Goal: Information Seeking & Learning: Learn about a topic

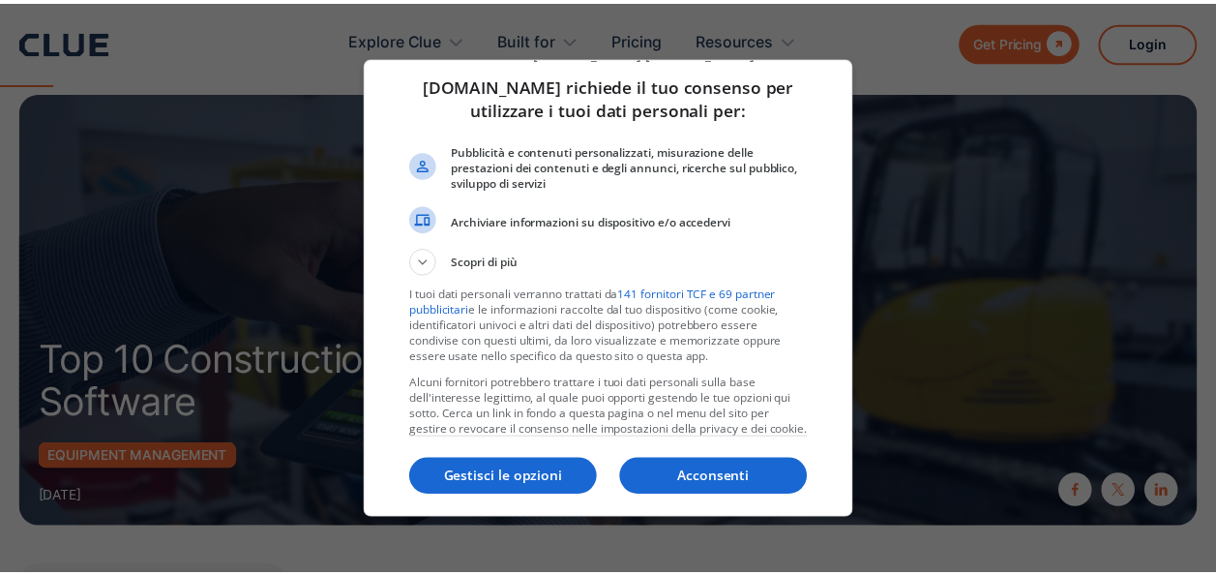
scroll to position [50, 0]
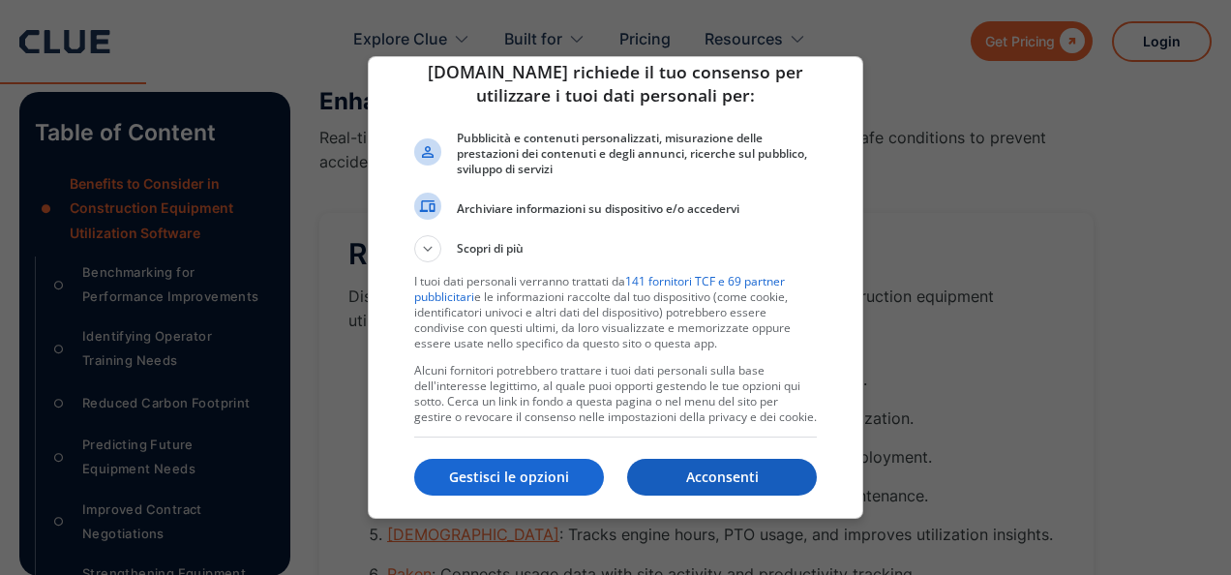
click at [695, 474] on p "Acconsenti" at bounding box center [722, 476] width 190 height 19
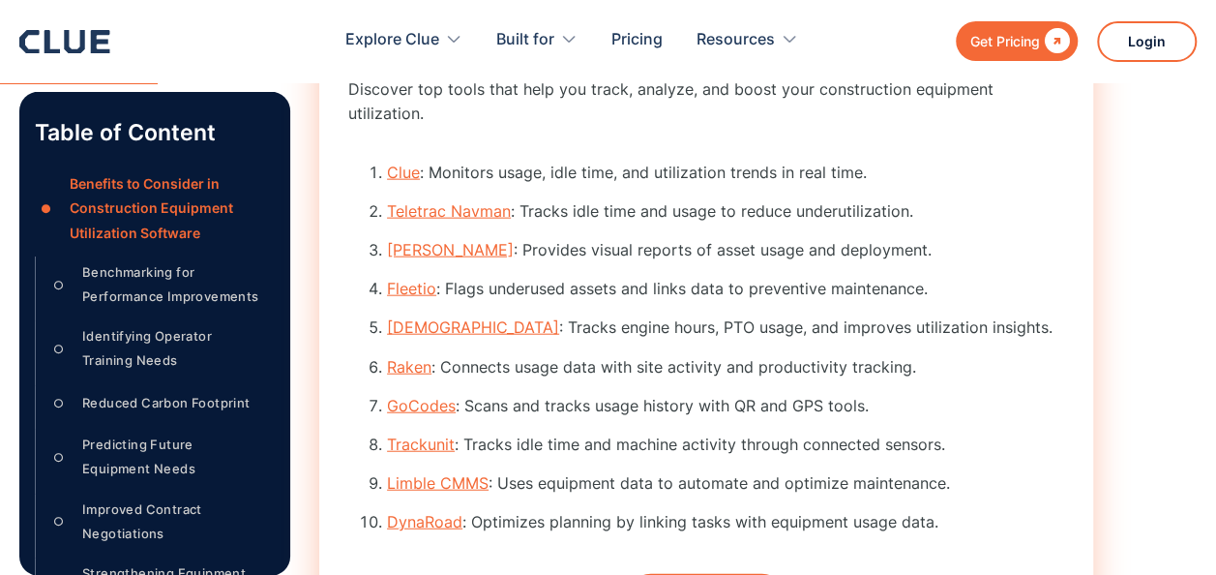
scroll to position [2330, 0]
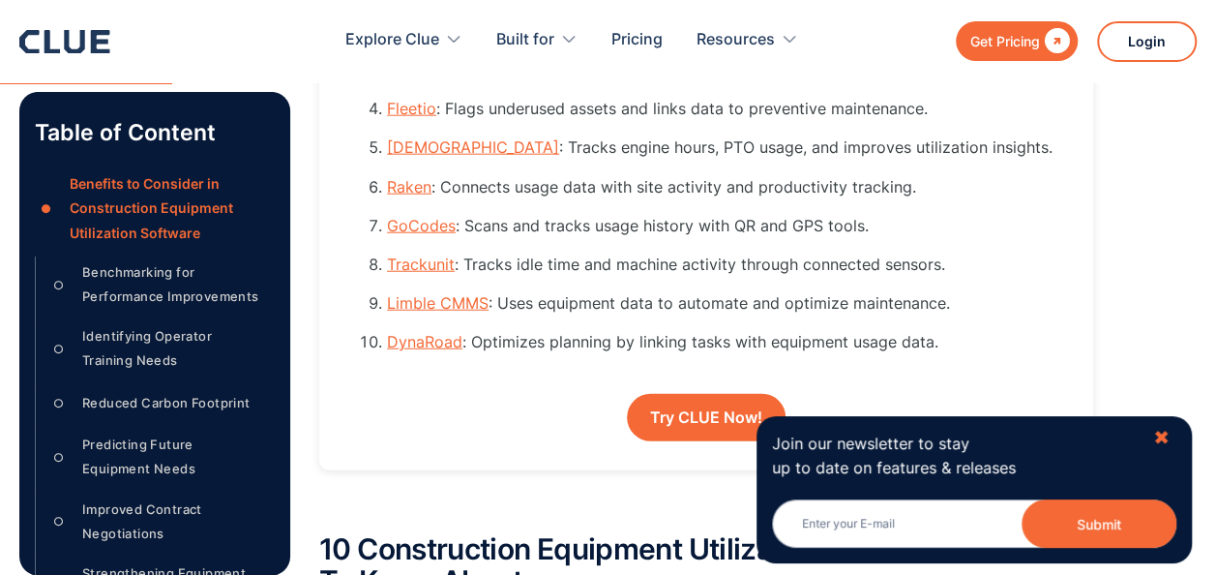
click at [1168, 435] on div "✖" at bounding box center [1161, 438] width 16 height 24
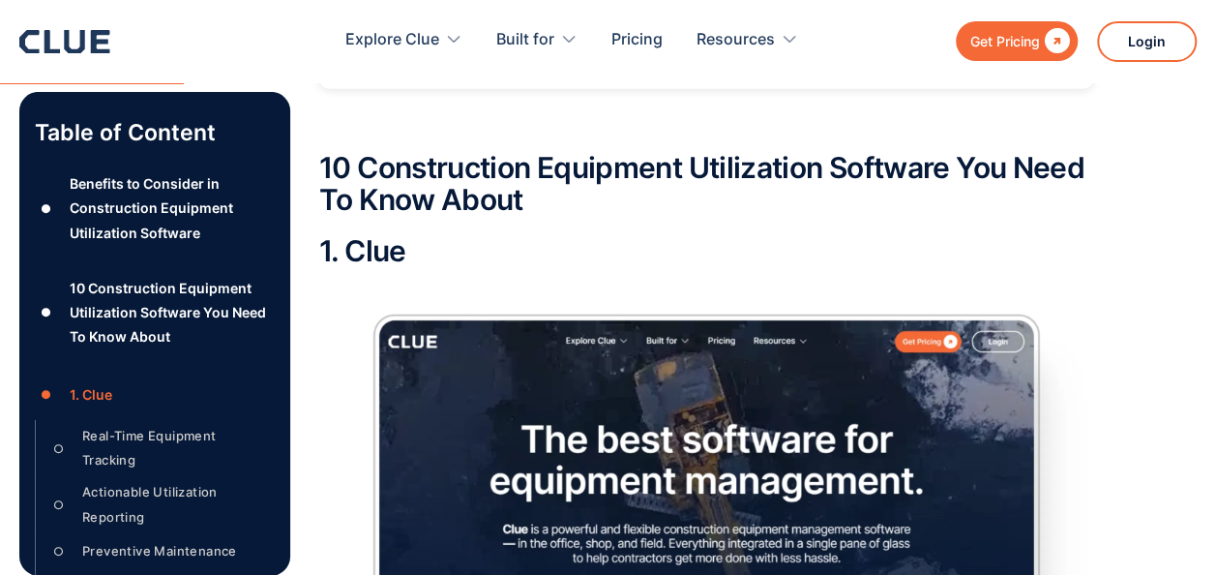
scroll to position [2814, 0]
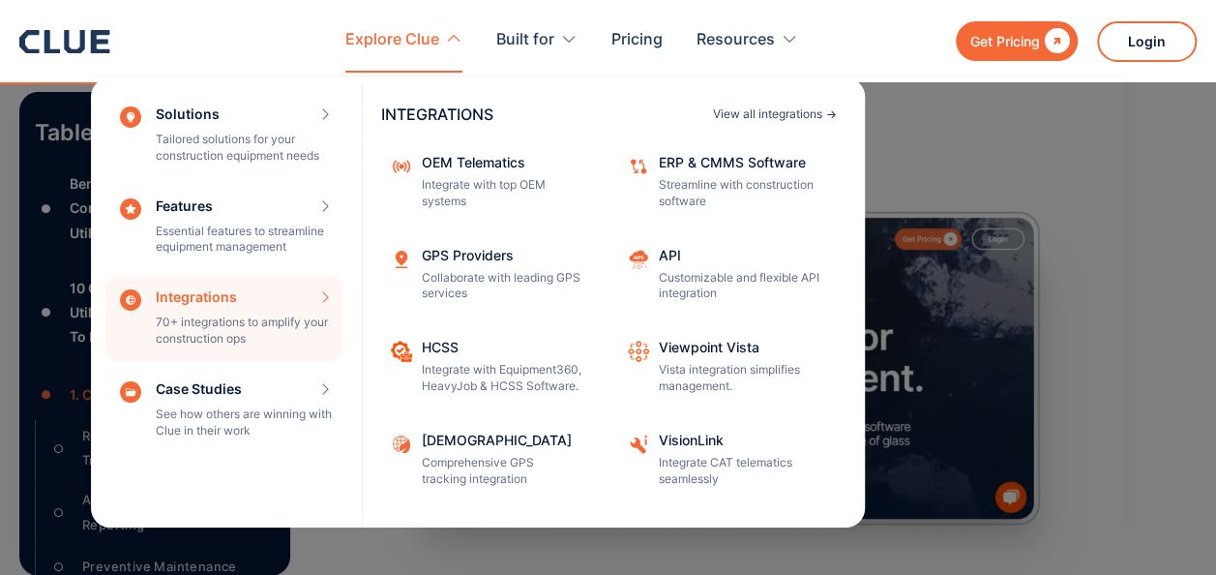
click at [790, 112] on div "View all integrations" at bounding box center [767, 114] width 109 height 12
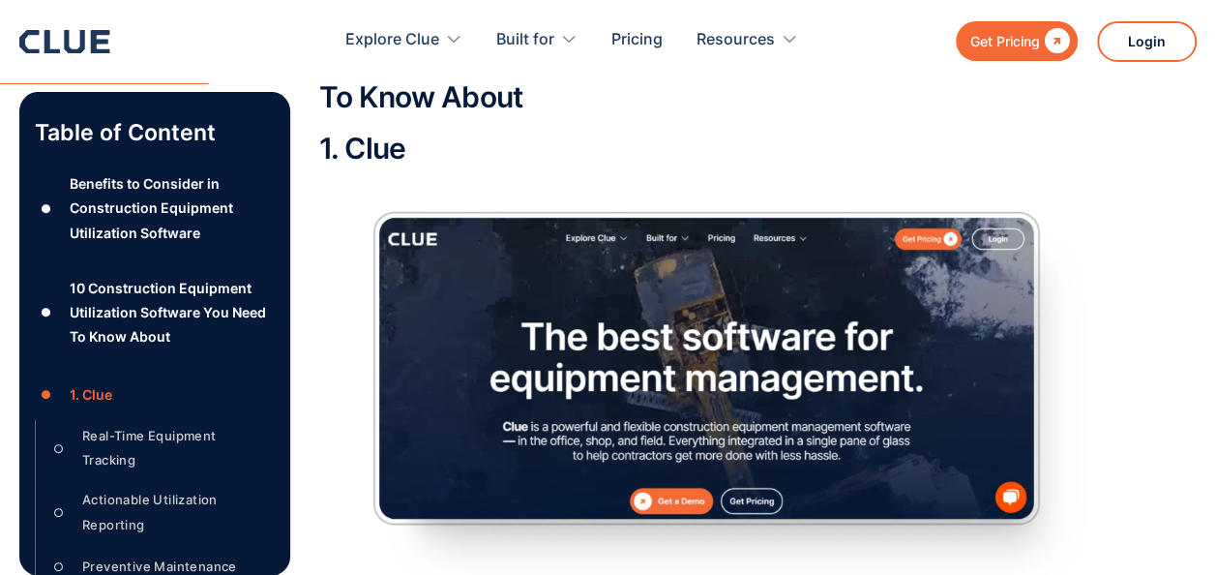
click at [702, 372] on img at bounding box center [706, 401] width 774 height 435
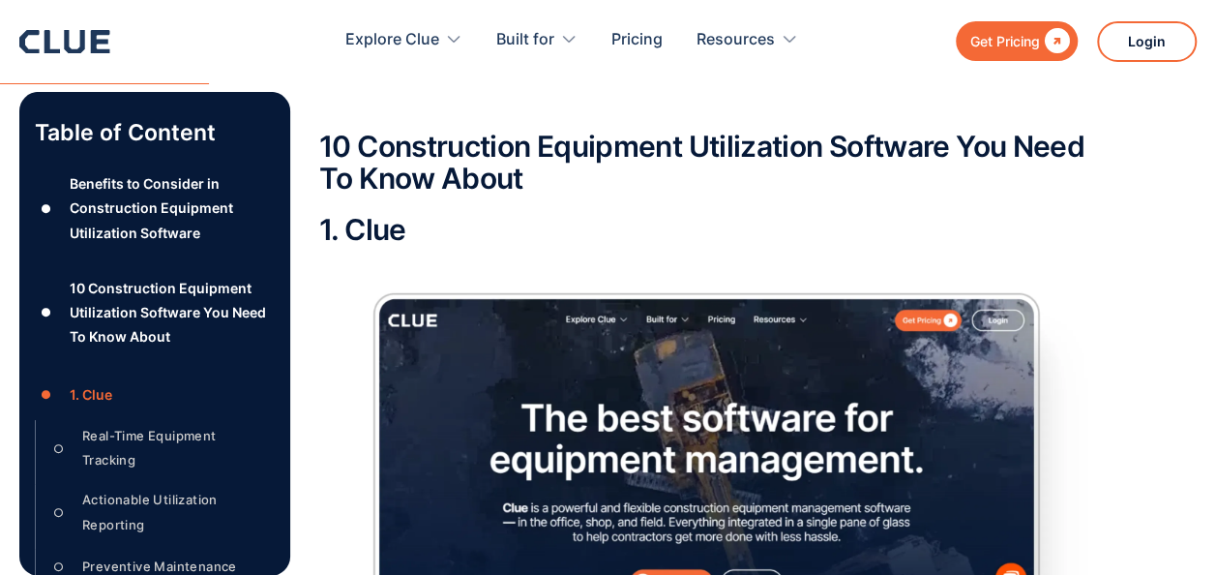
scroll to position [2620, 0]
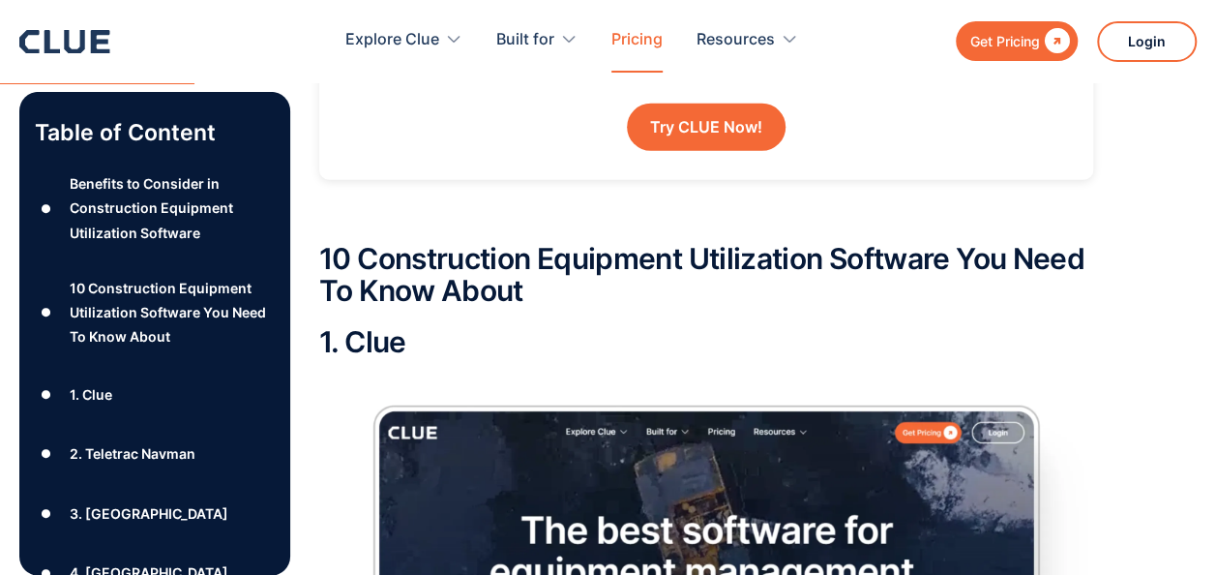
click at [645, 39] on link "Pricing" at bounding box center [636, 40] width 51 height 61
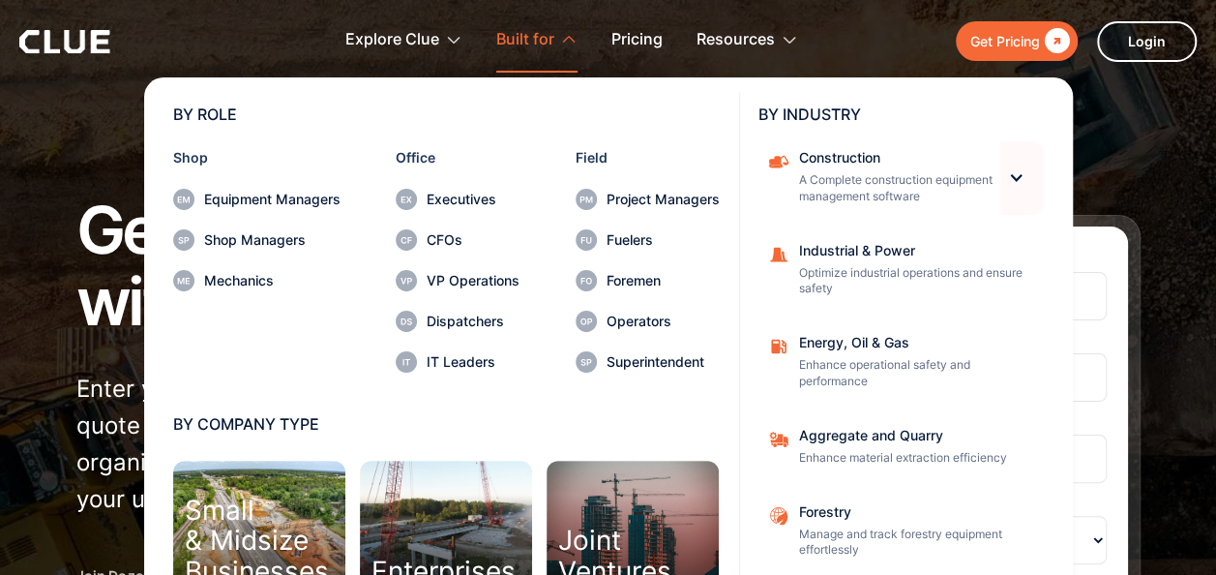
click at [1010, 170] on div at bounding box center [1016, 177] width 16 height 16
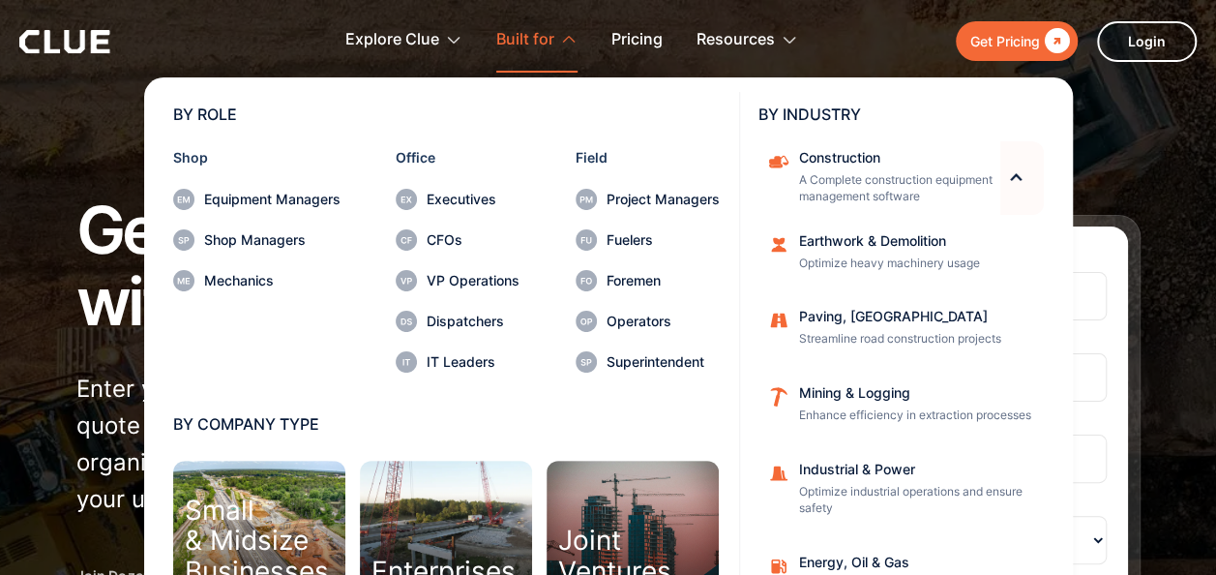
click at [1008, 170] on div at bounding box center [1016, 177] width 16 height 16
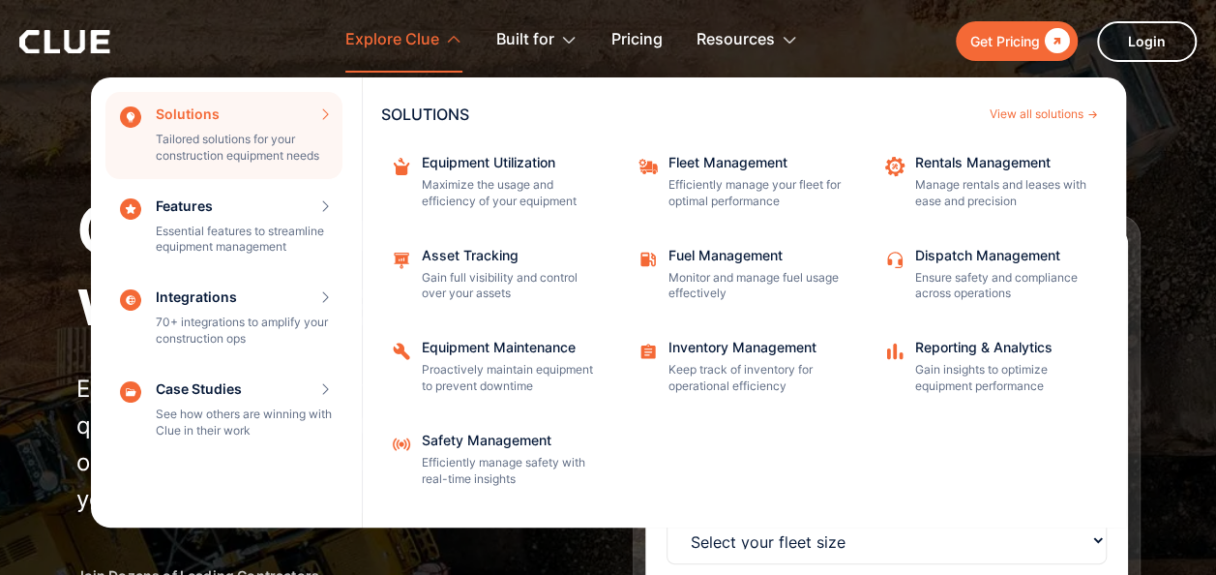
click at [426, 39] on div "Explore Clue" at bounding box center [392, 40] width 94 height 61
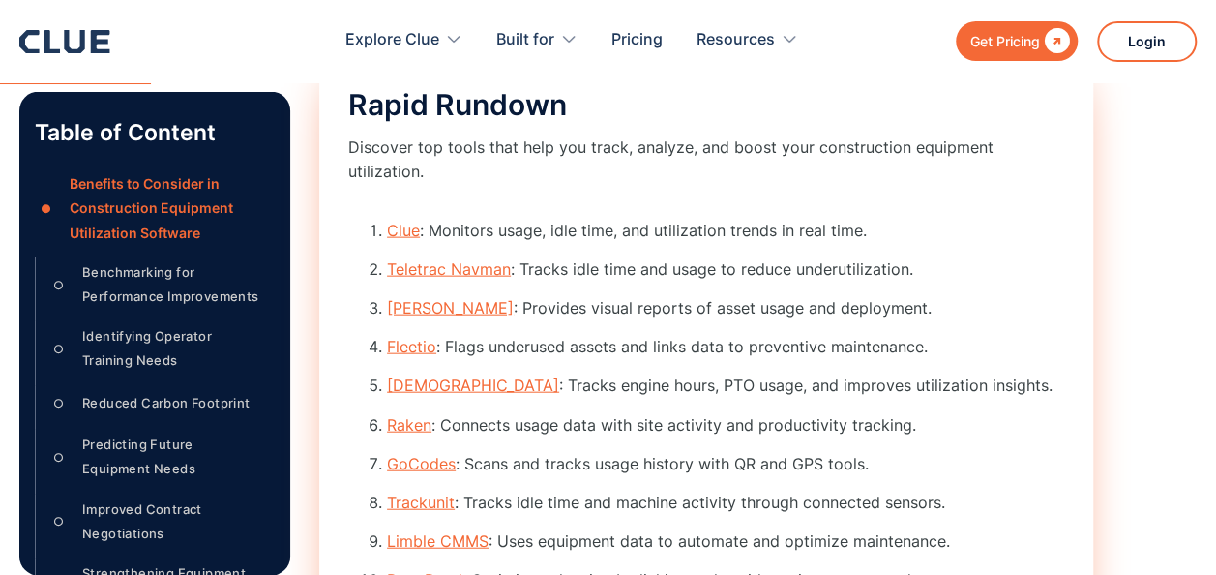
scroll to position [2136, 0]
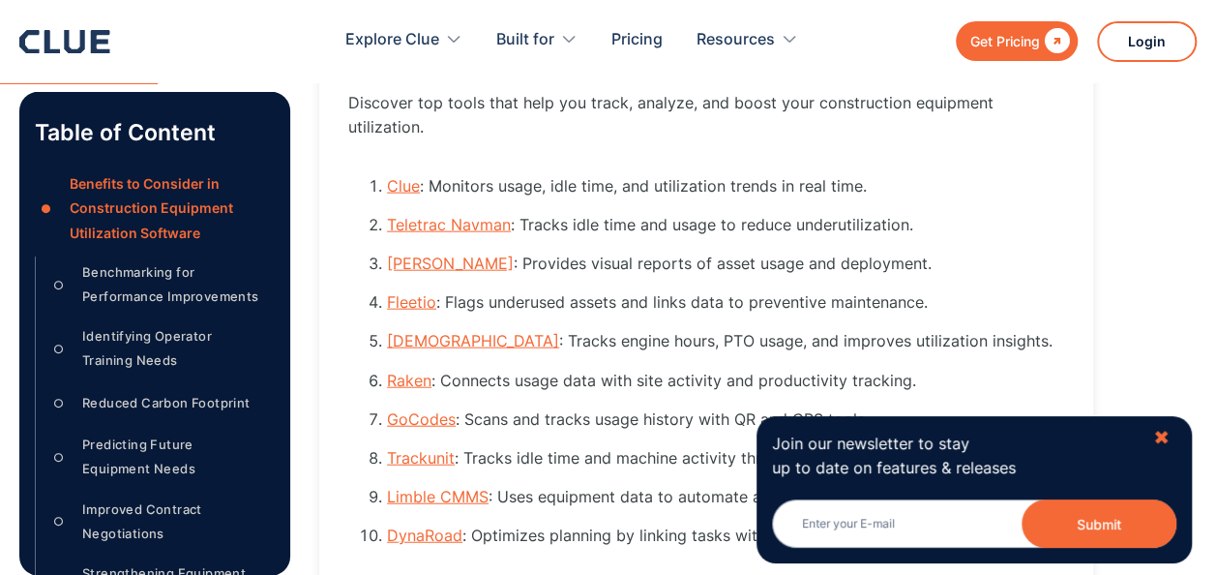
click at [1164, 439] on div "✖" at bounding box center [1161, 438] width 16 height 24
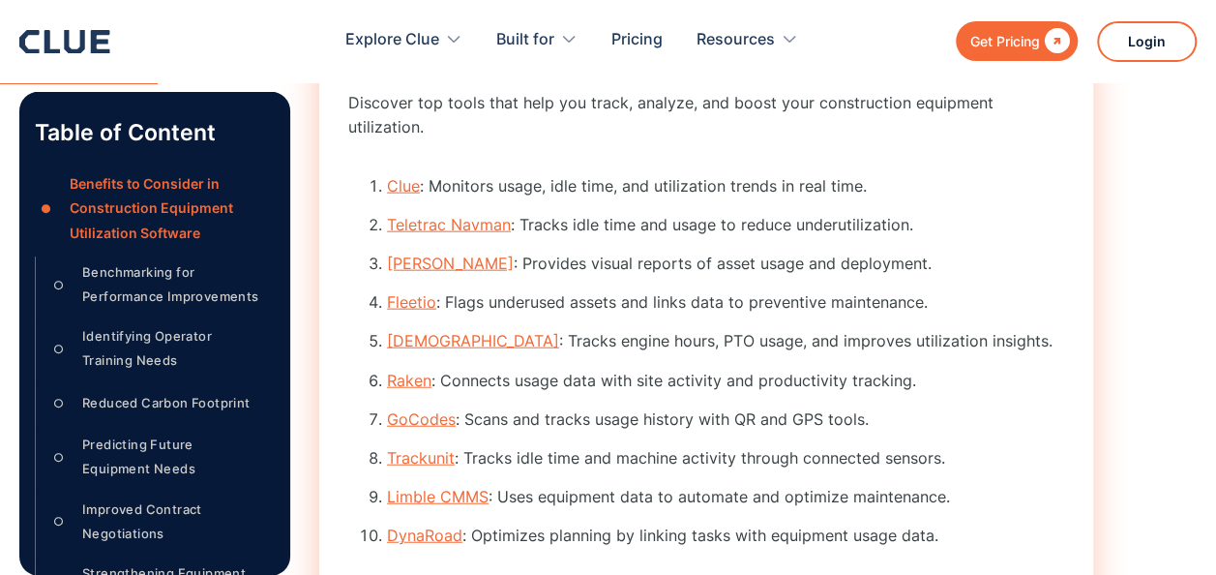
click at [424, 331] on link "[DEMOGRAPHIC_DATA]" at bounding box center [473, 340] width 172 height 19
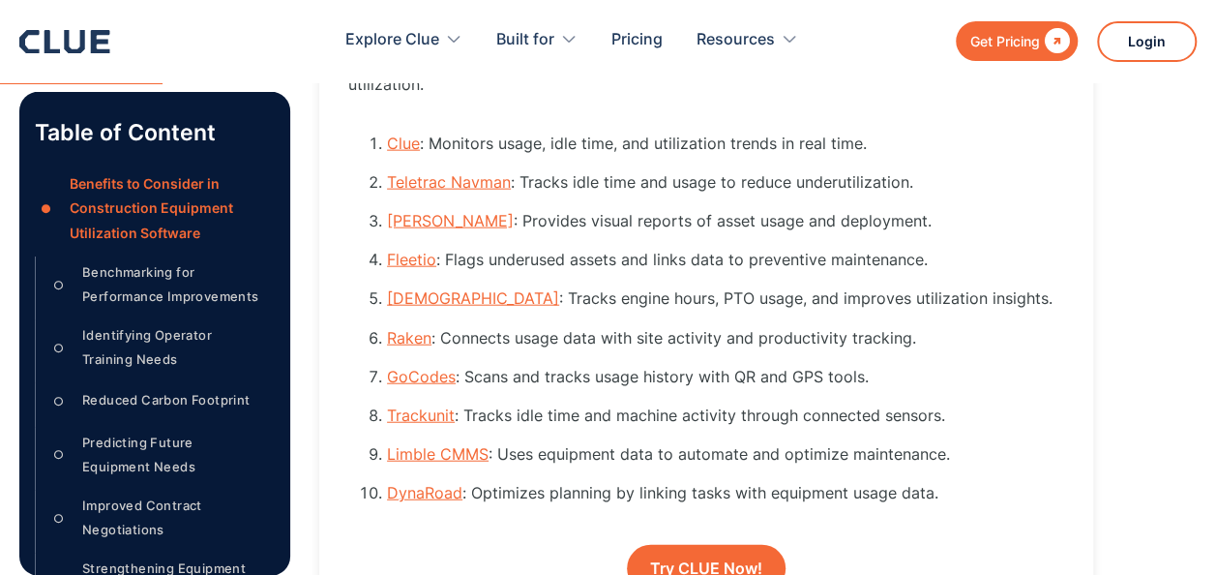
scroll to position [1974, 0]
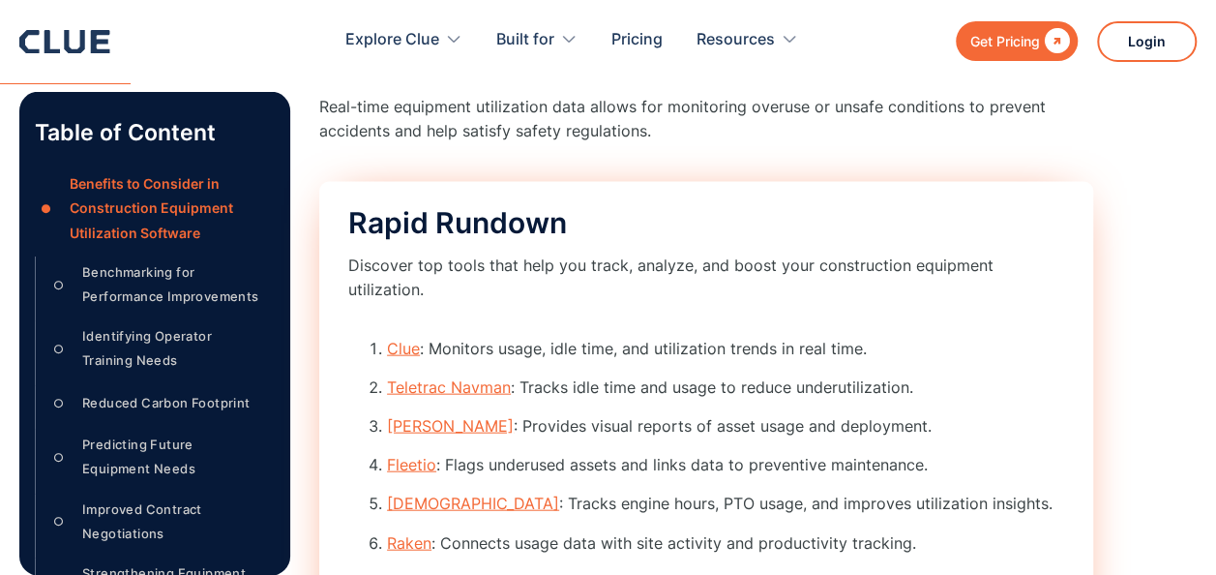
click at [401, 339] on link "Clue" at bounding box center [403, 348] width 33 height 19
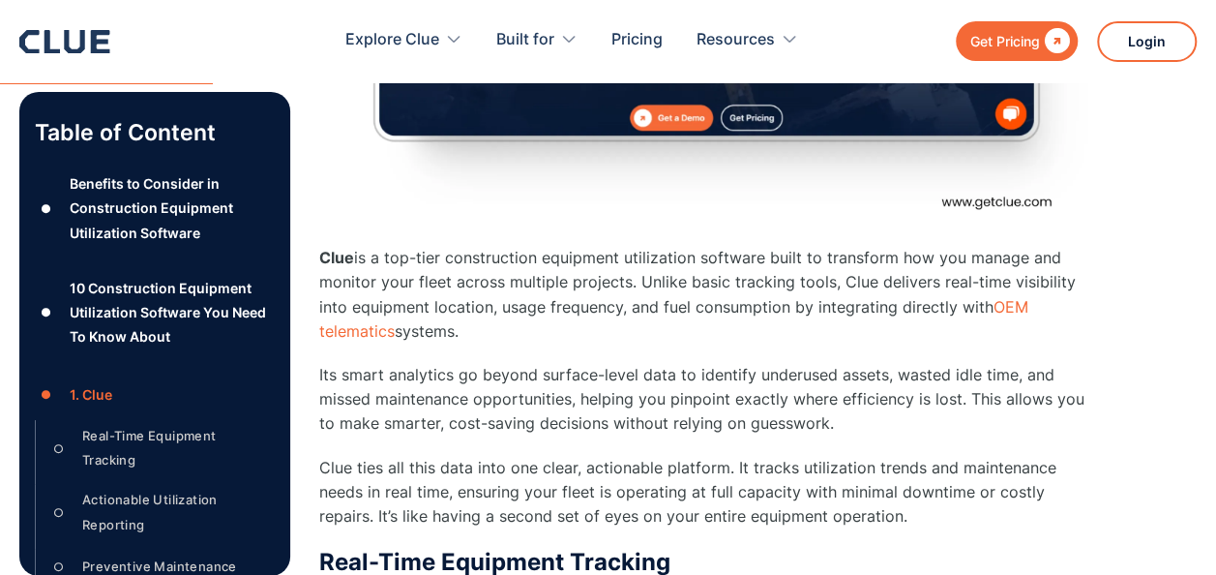
scroll to position [3227, 0]
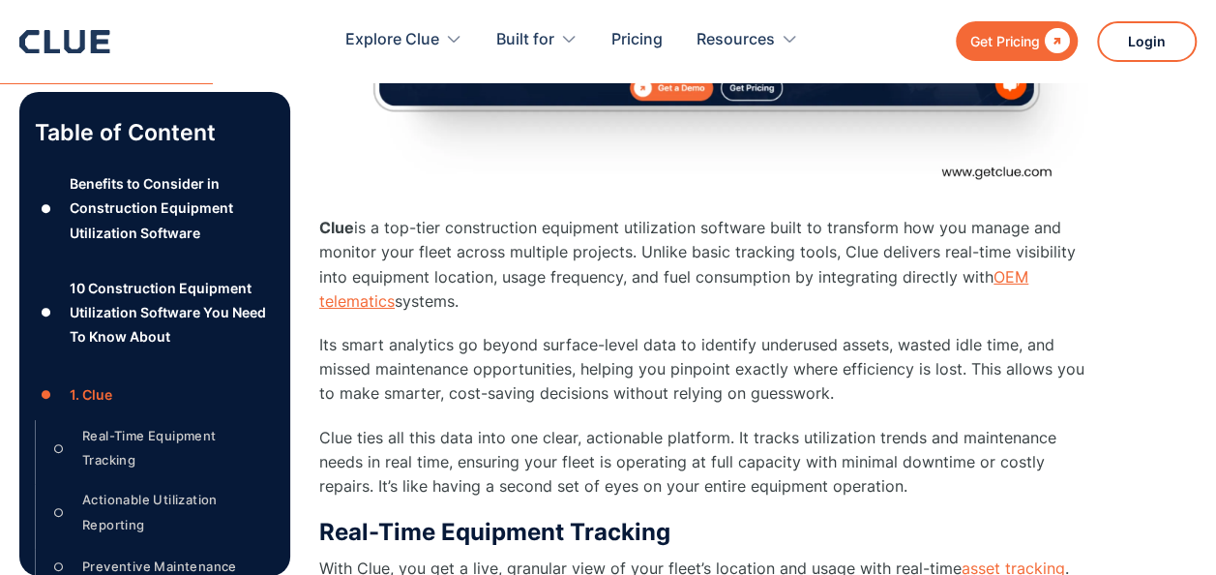
click at [1011, 267] on link "OEM telematics" at bounding box center [673, 289] width 709 height 44
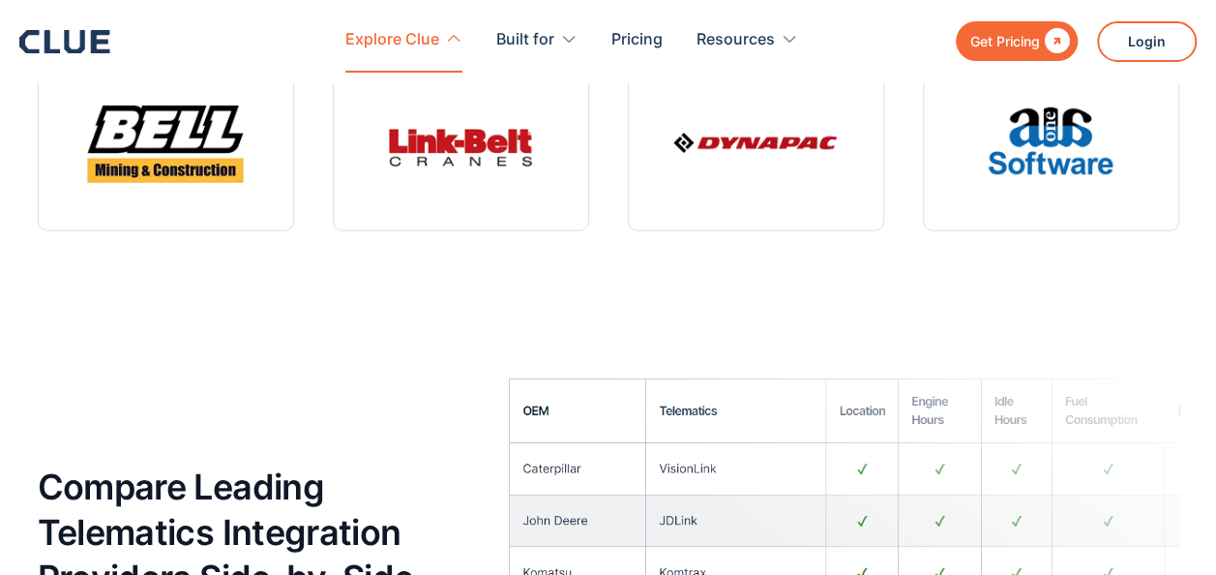
scroll to position [6192, 0]
